Goal: Task Accomplishment & Management: Manage account settings

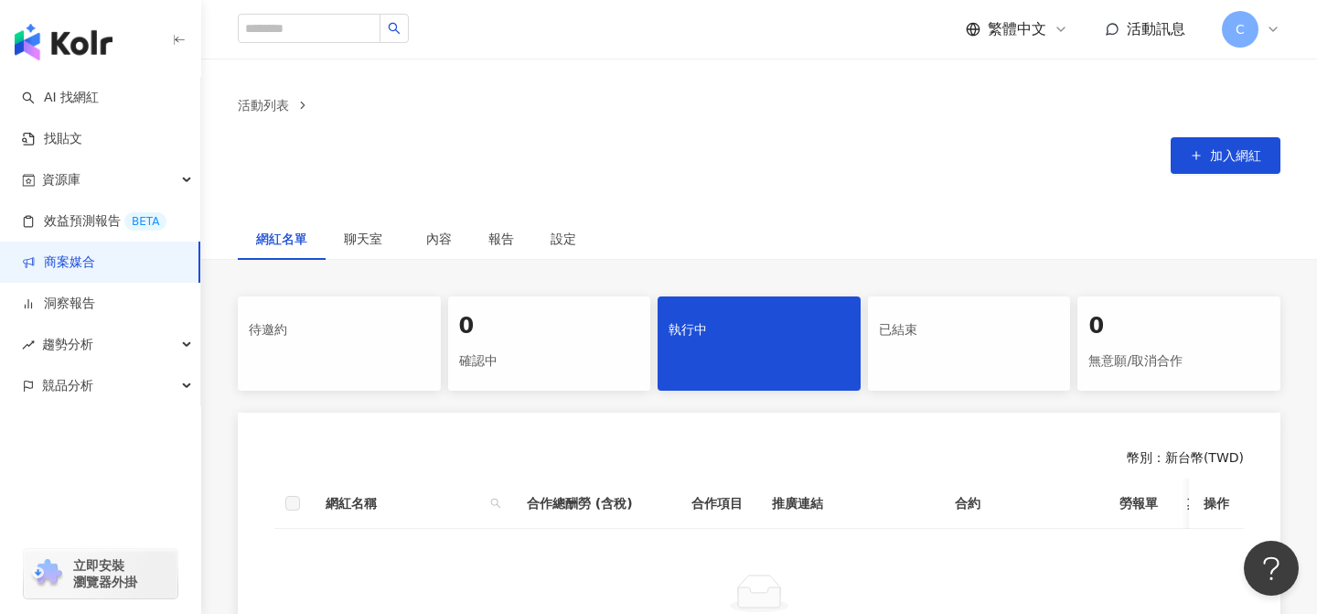
click at [1241, 40] on span "C" at bounding box center [1240, 29] width 37 height 37
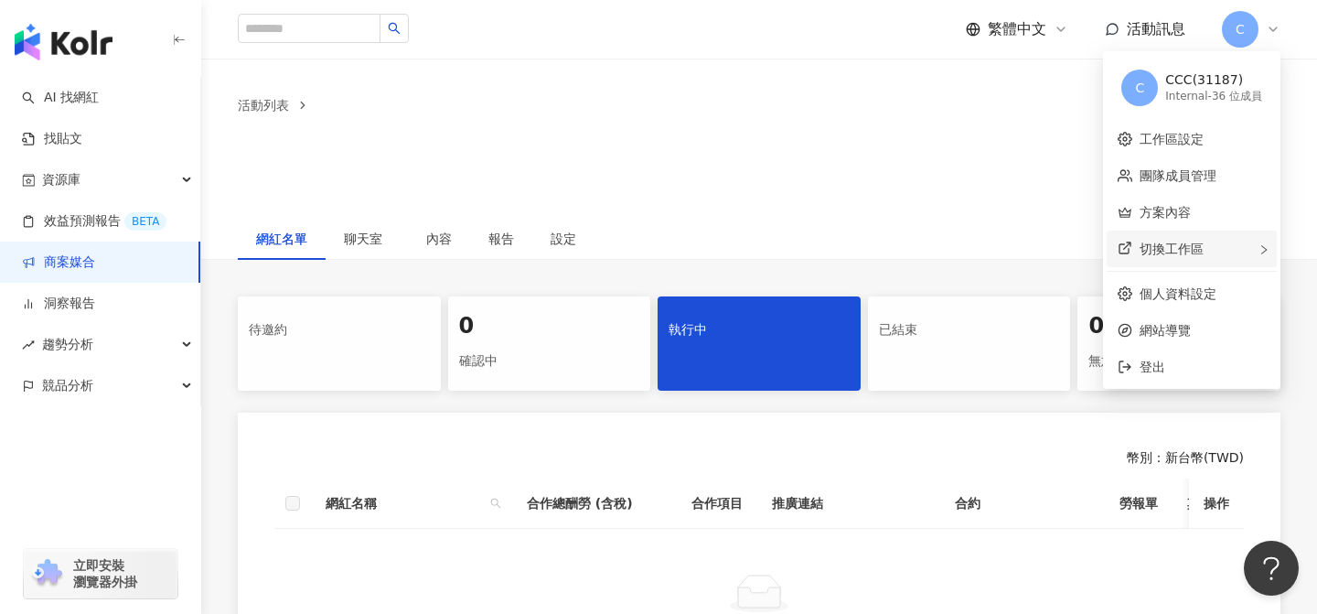
click at [1196, 261] on div "切換工作區" at bounding box center [1192, 248] width 170 height 37
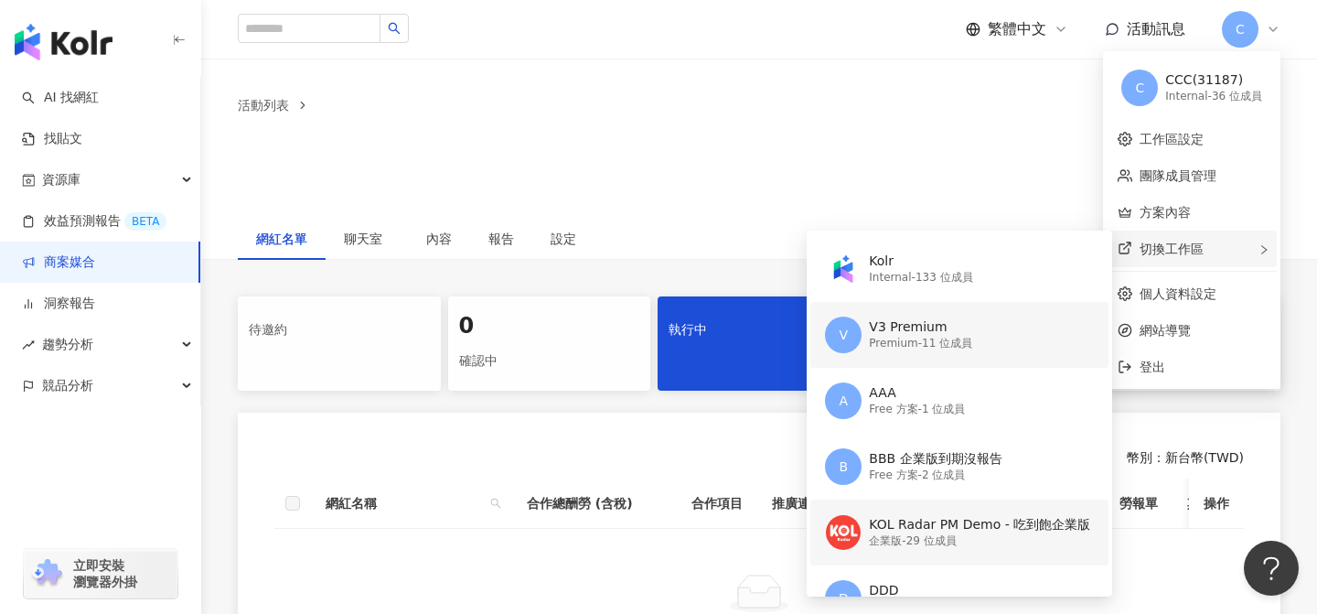
scroll to position [41, 0]
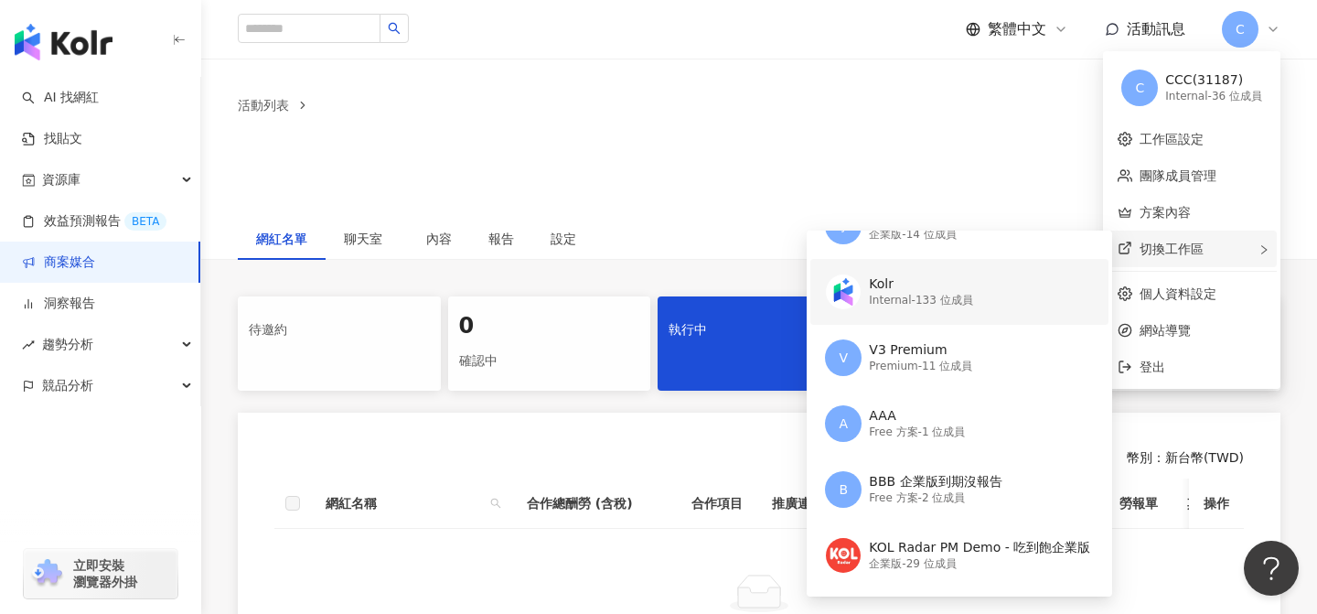
click at [915, 304] on div "Internal - 133 位成員" at bounding box center [920, 301] width 103 height 16
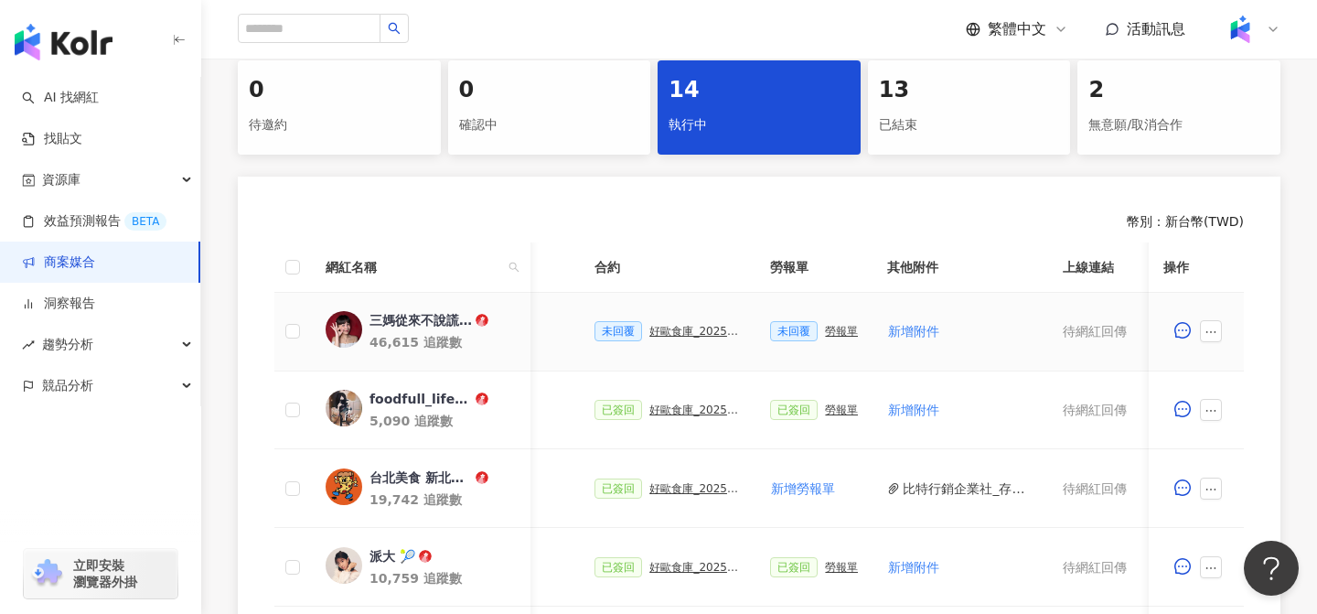
scroll to position [0, 447]
